Goal: Navigation & Orientation: Find specific page/section

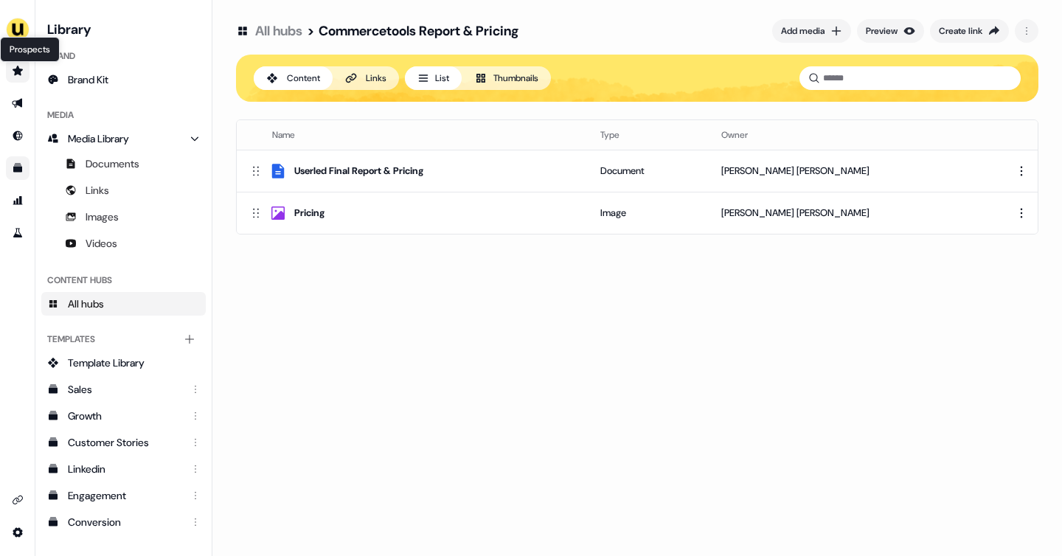
click at [17, 69] on icon "Go to prospects" at bounding box center [18, 71] width 10 height 10
click at [17, 106] on icon "Go to outbound experience" at bounding box center [18, 103] width 12 height 12
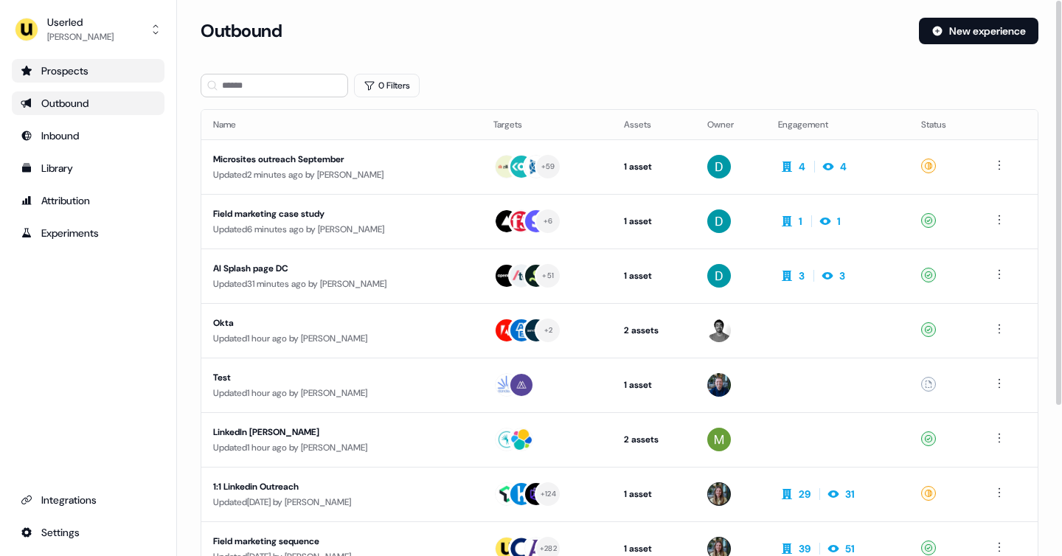
click at [88, 64] on div "Prospects" at bounding box center [88, 70] width 135 height 15
